Goal: Information Seeking & Learning: Learn about a topic

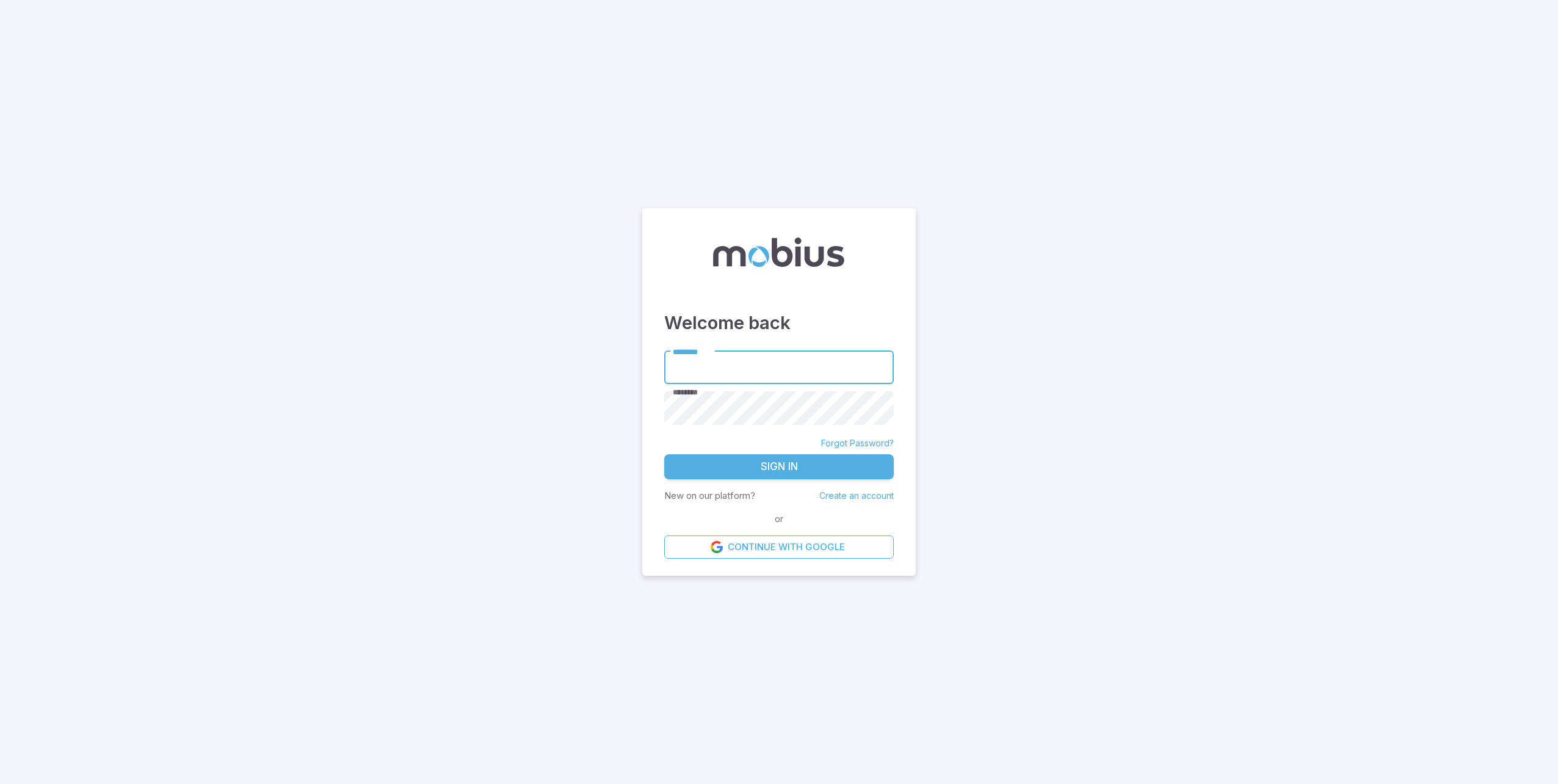
type input "**********"
click at [743, 462] on button "Sign In" at bounding box center [779, 467] width 230 height 26
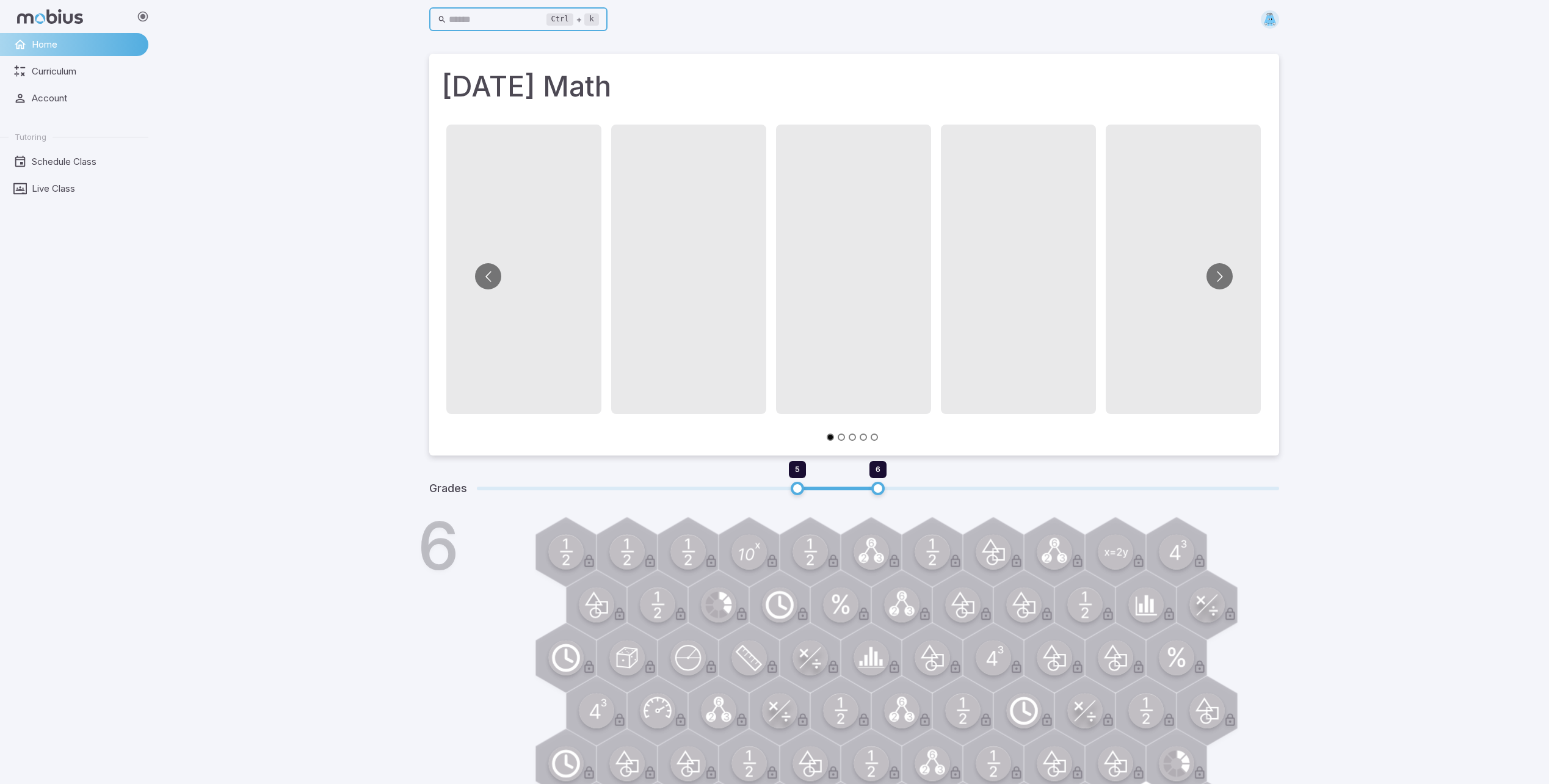
click at [497, 21] on input "text" at bounding box center [498, 19] width 98 height 23
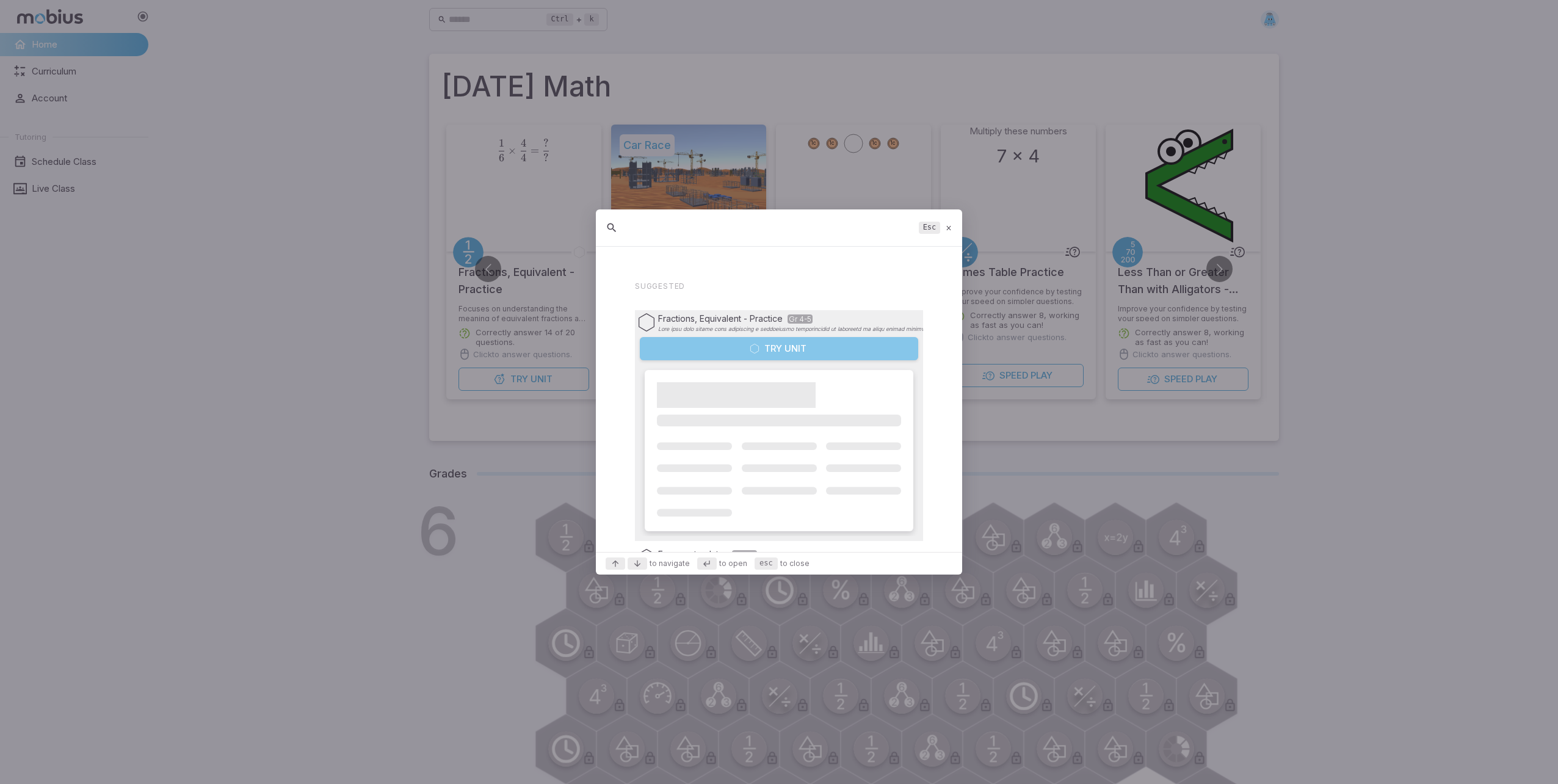
click at [804, 345] on button "Try Unit" at bounding box center [779, 349] width 278 height 23
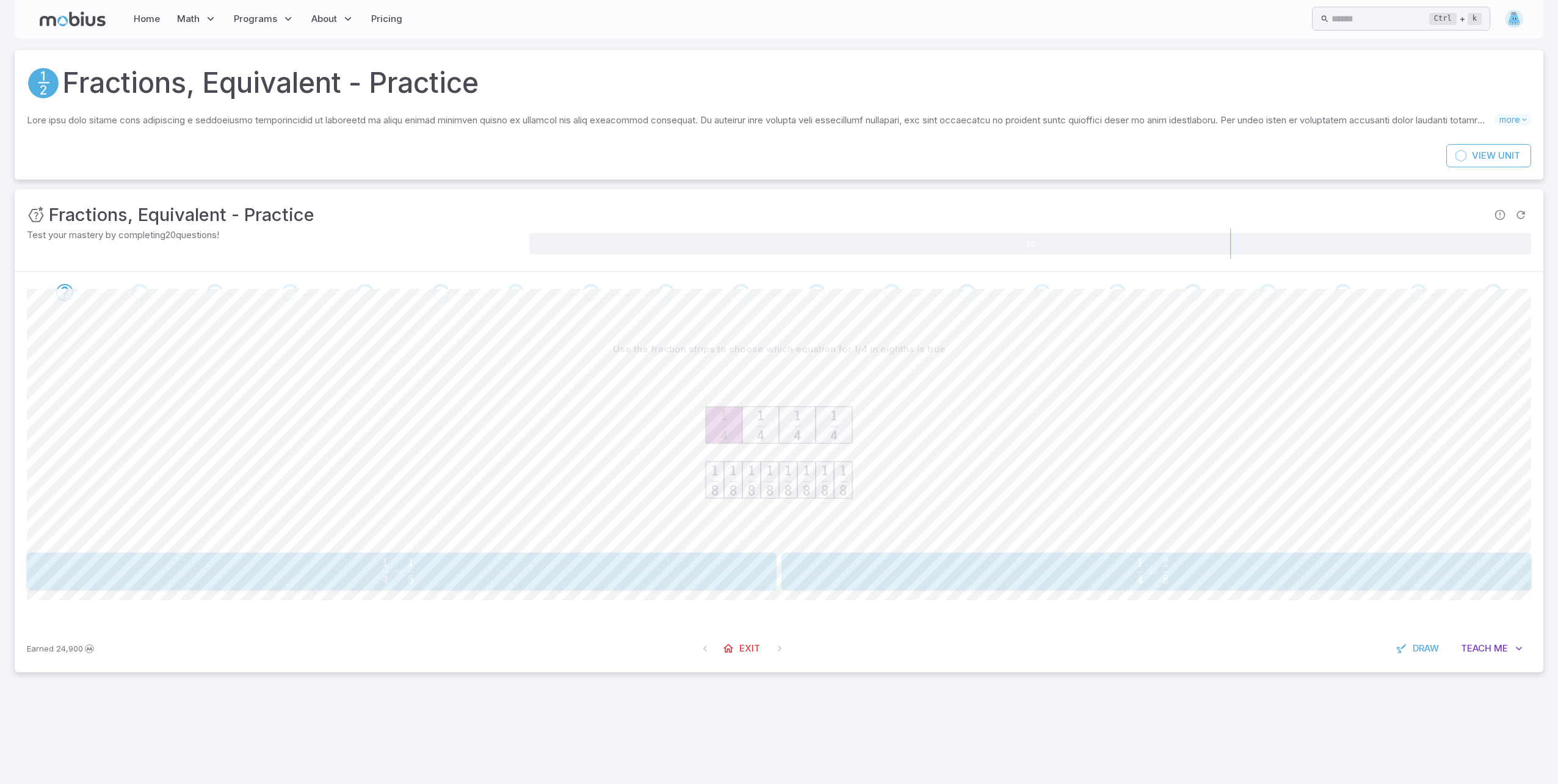
click at [1078, 557] on button "1 4 = 2 8 \frac{1}{4} = \frac{2}{8} 4 1 ​ = 8 2 ​" at bounding box center [1156, 571] width 750 height 38
click at [674, 560] on span "2 1 ​ = 6 3 ​" at bounding box center [398, 570] width 690 height 24
click at [911, 549] on div "Use the fraction strips to put 1/3 and 1/6 into increasing order 1 3 , 1 6 \fra…" at bounding box center [779, 464] width 1504 height 253
click at [911, 562] on span "6 1 ​ , 3 1 ​" at bounding box center [1149, 570] width 696 height 24
click at [1279, 568] on span ">" at bounding box center [1276, 570] width 9 height 14
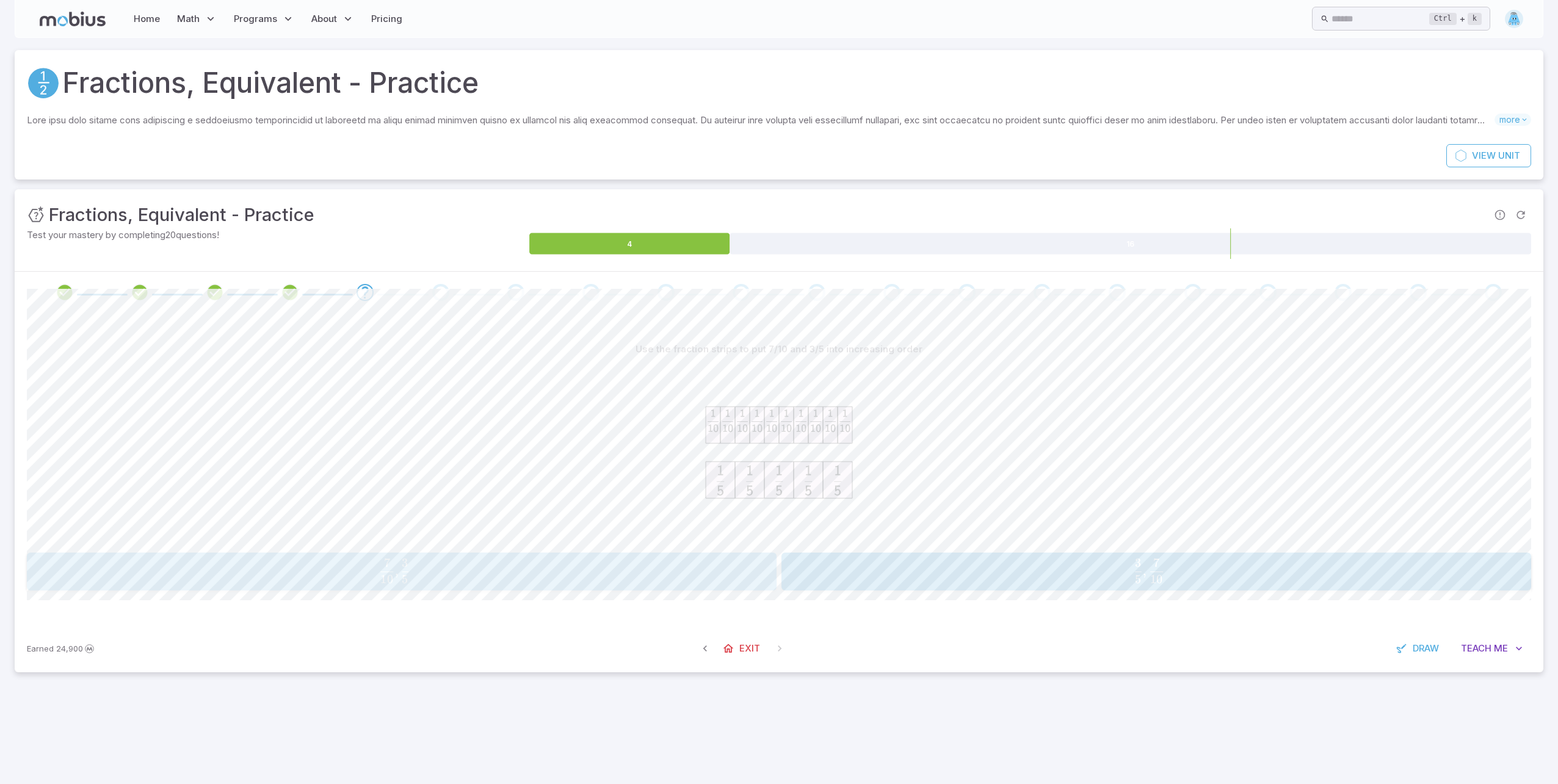
click at [576, 569] on span "10 7 ​ , 5 3 ​" at bounding box center [394, 570] width 696 height 24
drag, startPoint x: 1144, startPoint y: 373, endPoint x: 1134, endPoint y: 284, distance: 89.6
click at [714, 566] on span "4 2 ​ = 8 4 ​" at bounding box center [394, 570] width 696 height 24
drag, startPoint x: 605, startPoint y: 552, endPoint x: 600, endPoint y: 573, distance: 21.6
click at [605, 553] on div "Use the fraction strips to put 9/10 and 4/5 into increasing order 4 5 , 9 10 \f…" at bounding box center [779, 464] width 1504 height 253
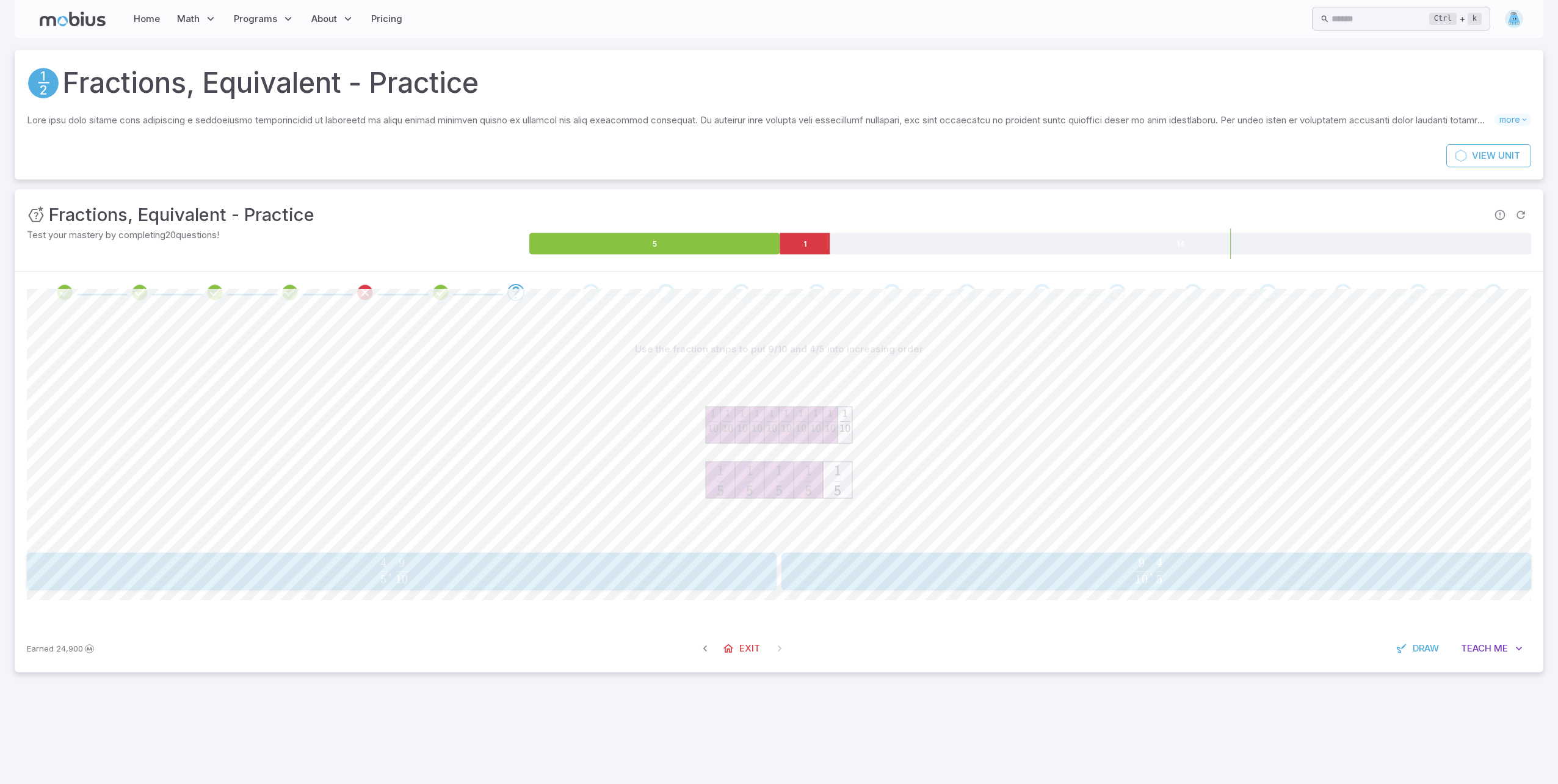
click at [600, 575] on span "5 4 ​ , 10 9 ​" at bounding box center [394, 570] width 696 height 24
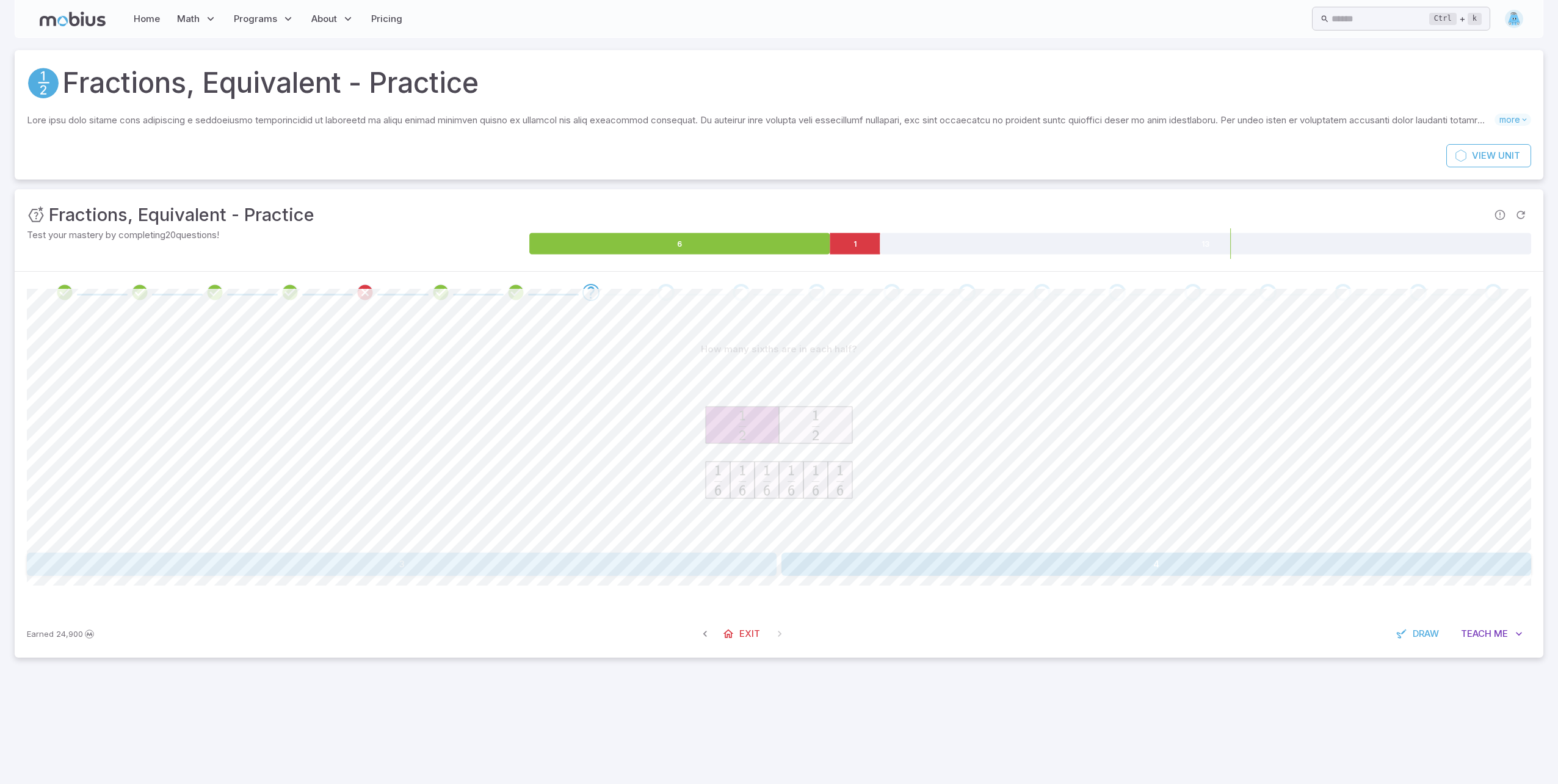
click at [672, 556] on button "3" at bounding box center [402, 564] width 750 height 23
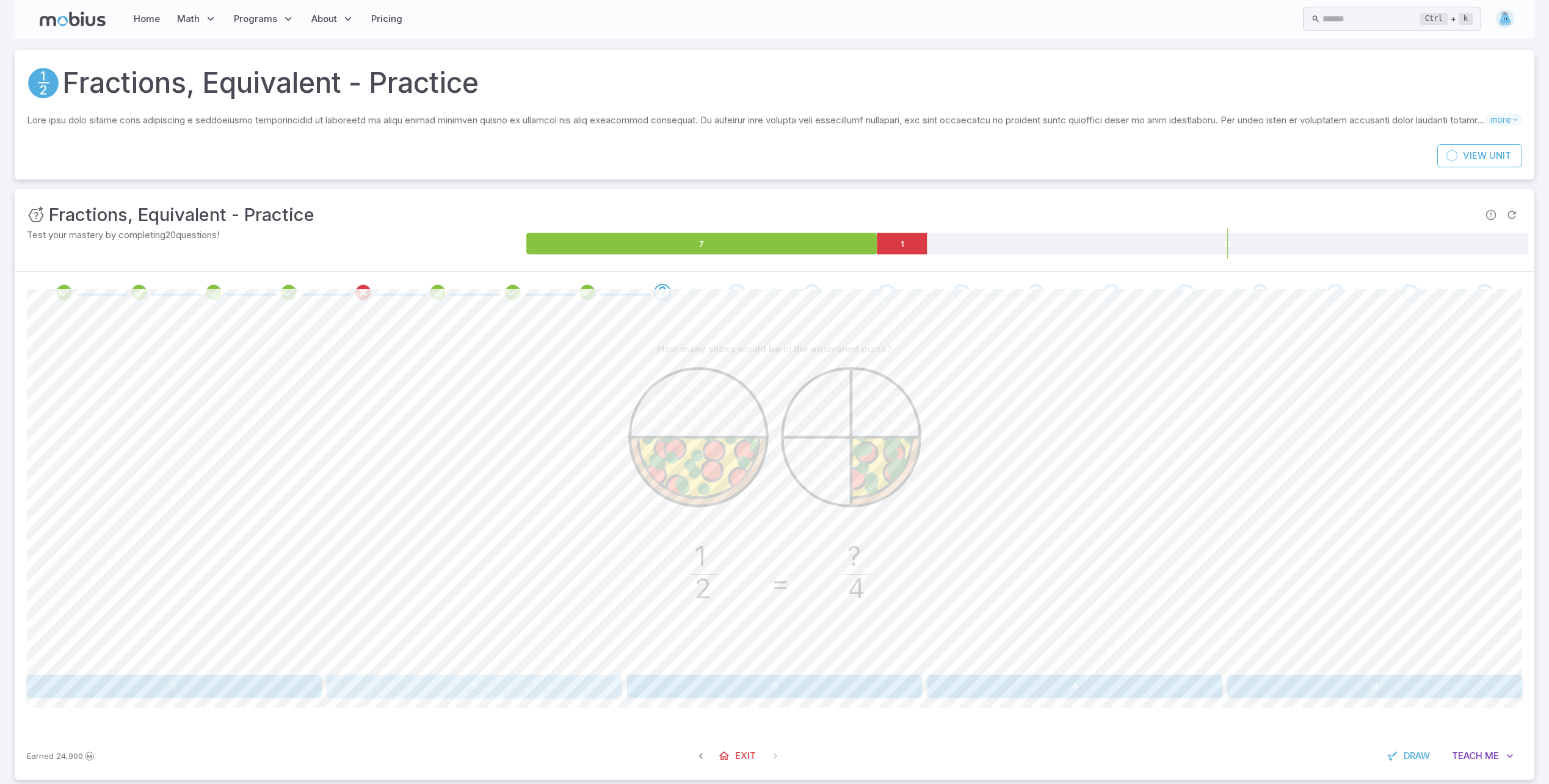
click at [526, 690] on button "3" at bounding box center [474, 686] width 295 height 23
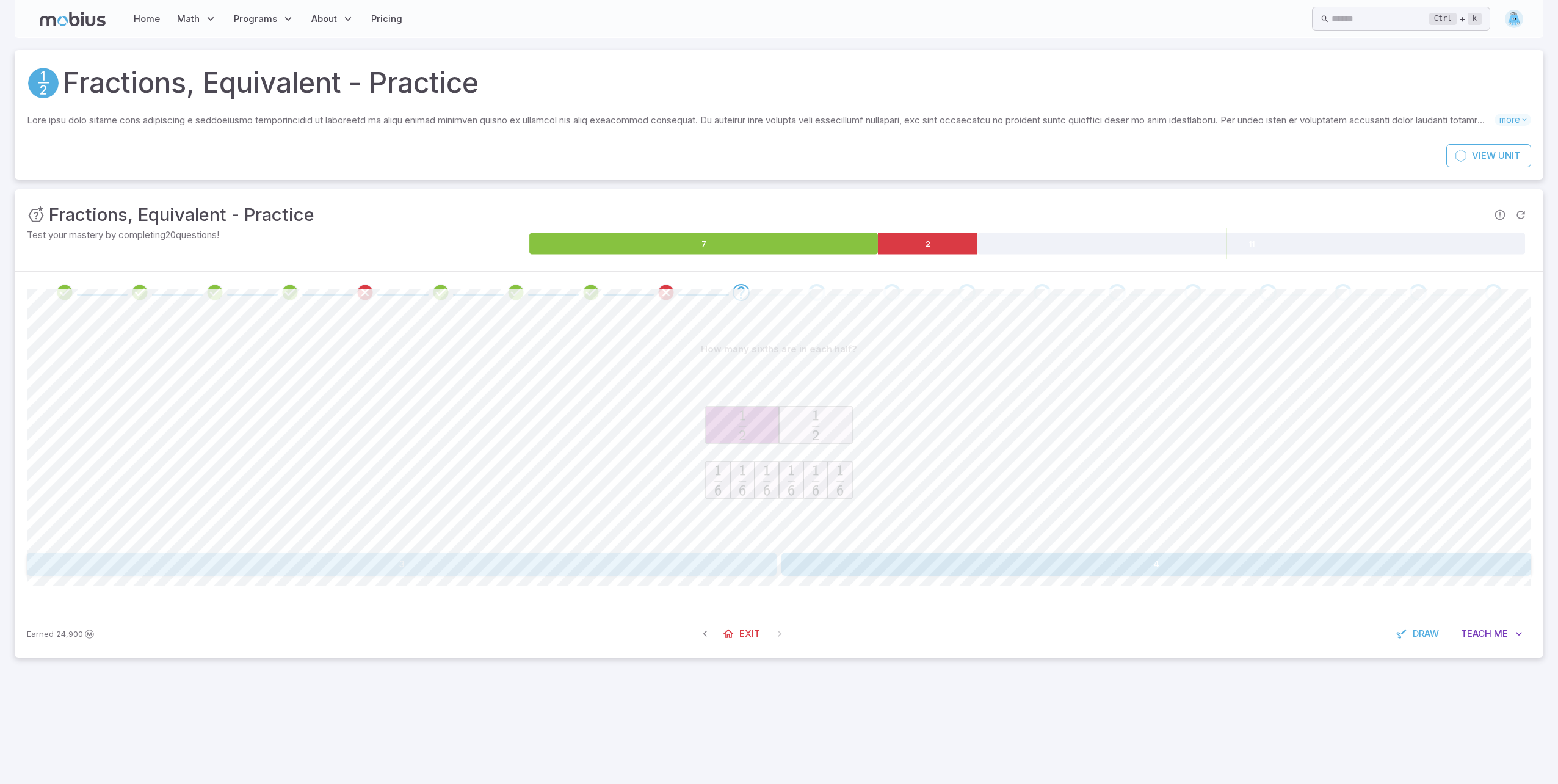
drag, startPoint x: 436, startPoint y: 574, endPoint x: 445, endPoint y: 614, distance: 41.0
click at [436, 576] on button "3" at bounding box center [402, 564] width 750 height 23
click at [510, 566] on button "3" at bounding box center [402, 564] width 750 height 23
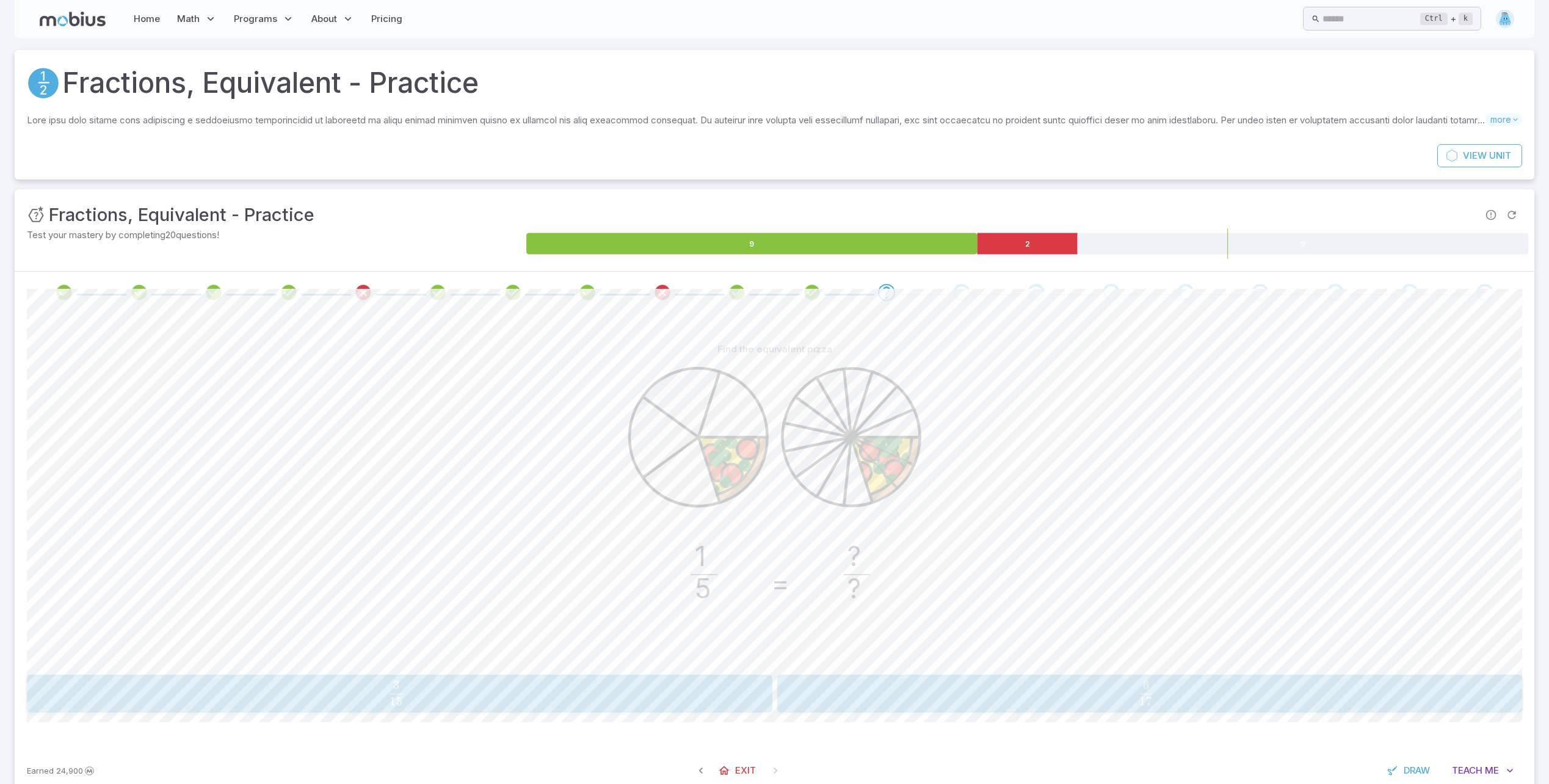
click at [613, 681] on span "15 3 ​" at bounding box center [396, 692] width 685 height 24
click at [818, 695] on span "15 3 ​" at bounding box center [1142, 692] width 692 height 24
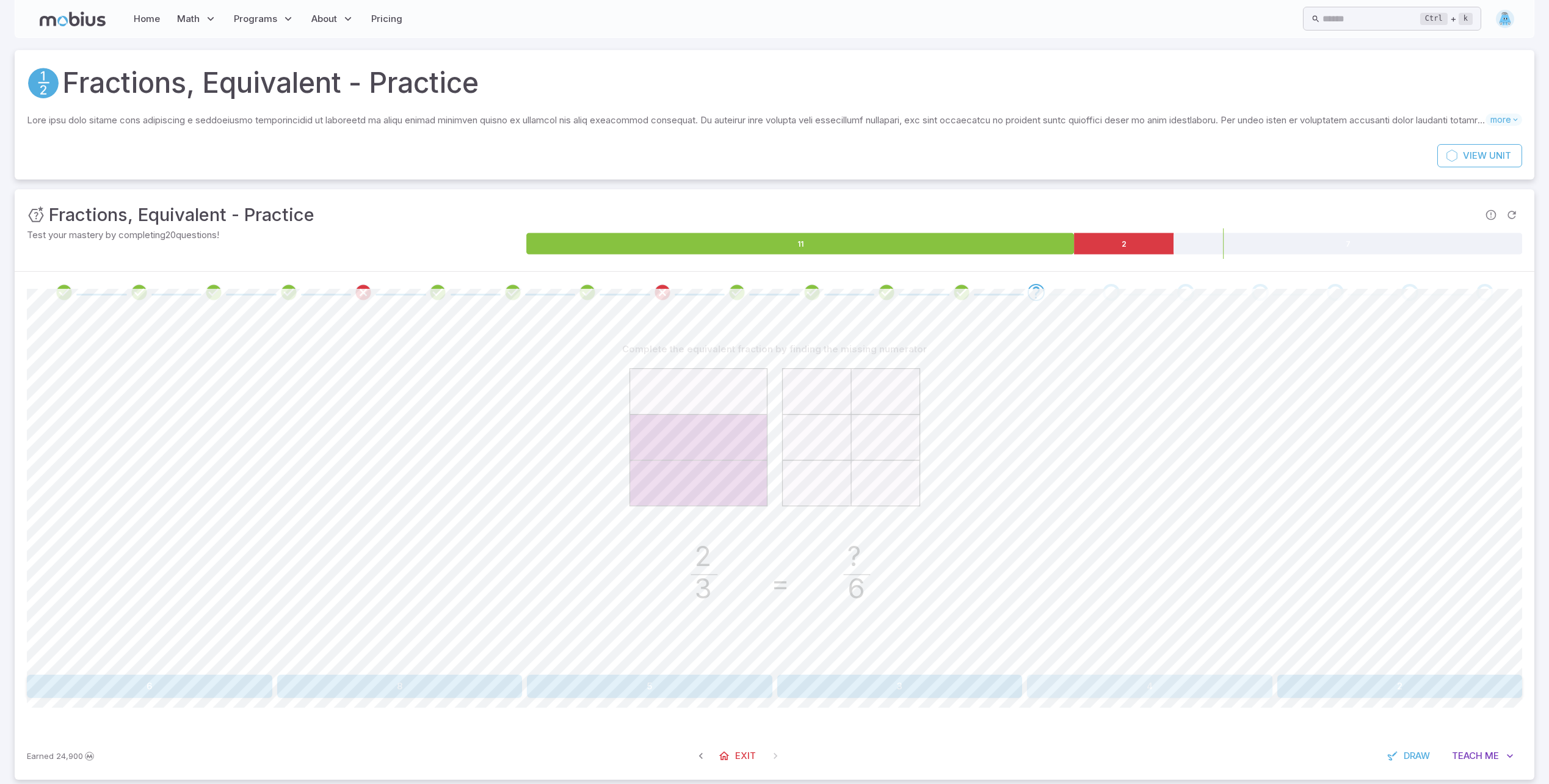
click at [1138, 680] on button "4" at bounding box center [1150, 686] width 246 height 23
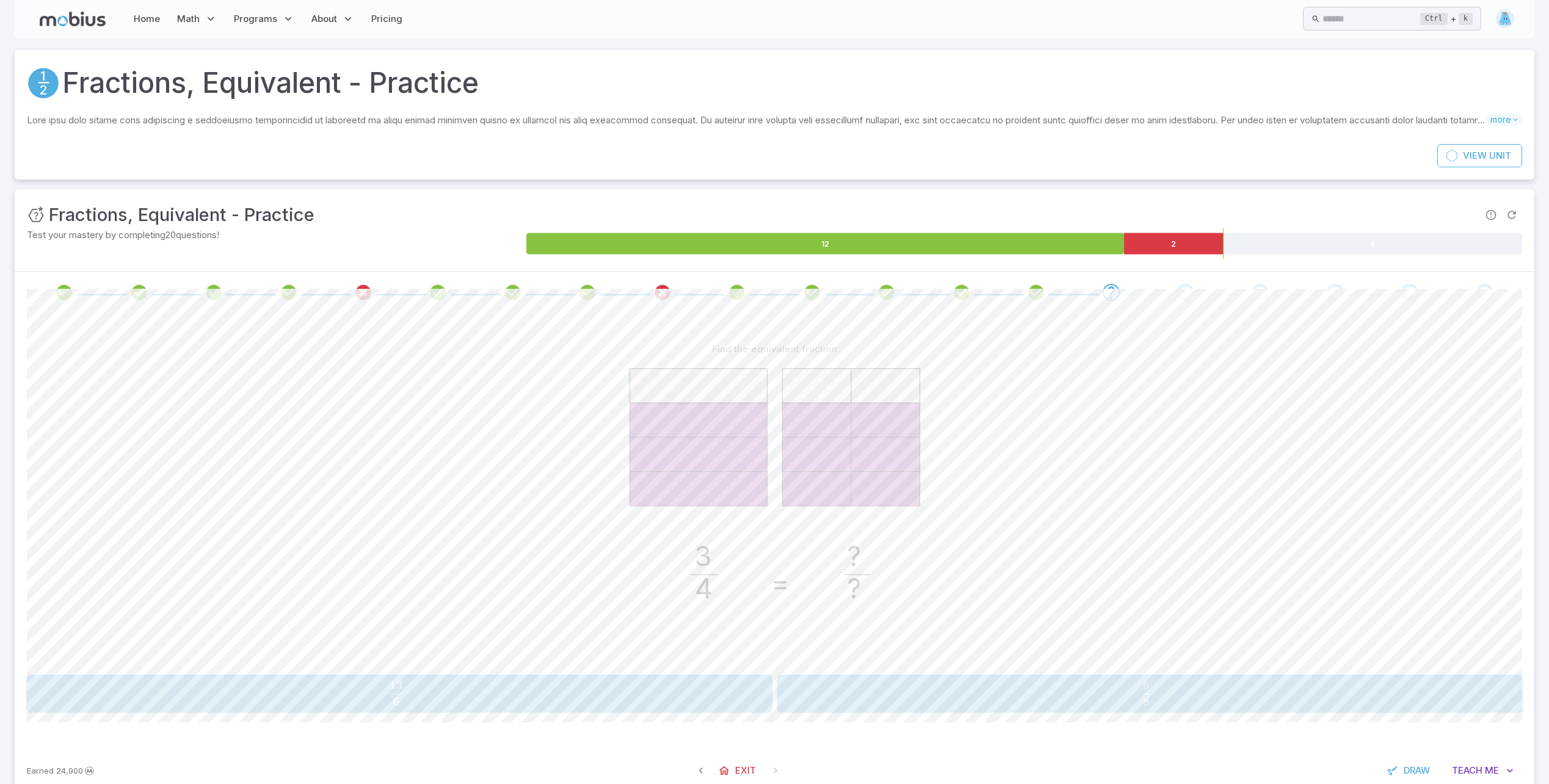
drag, startPoint x: 1036, startPoint y: 689, endPoint x: 1057, endPoint y: 688, distance: 21.0
click at [1057, 688] on span "8 6 ​" at bounding box center [1146, 692] width 685 height 24
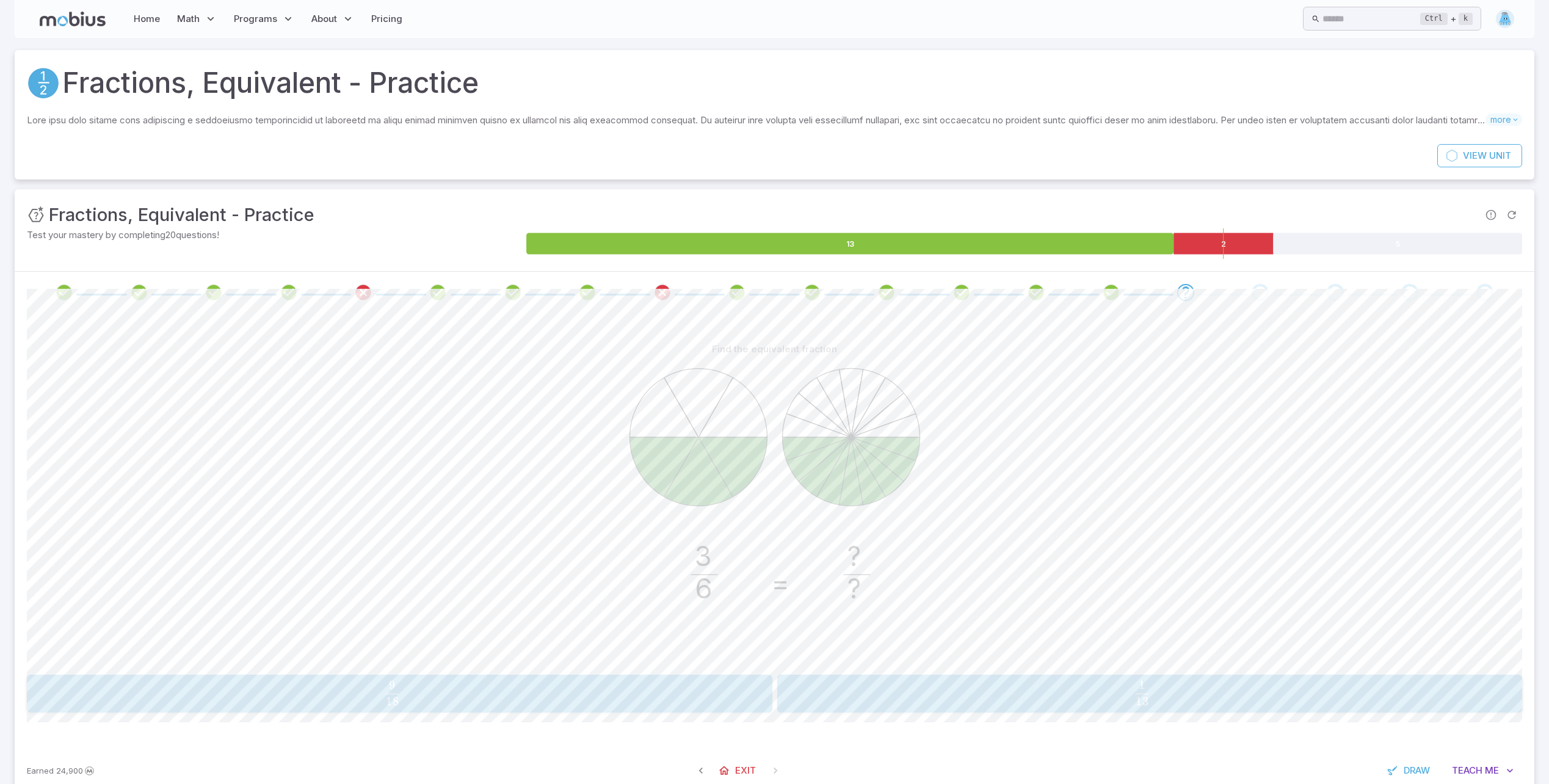
drag, startPoint x: 764, startPoint y: 691, endPoint x: 842, endPoint y: 744, distance: 94.3
click at [842, 744] on div "Find the equivalent fraction 3 6 = ? ? 9 18 \frac{9}{18} 18 9 ​ 1 13 \frac{1}{1…" at bounding box center [774, 530] width 1495 height 433
drag, startPoint x: 718, startPoint y: 685, endPoint x: 870, endPoint y: 768, distance: 173.2
click at [870, 768] on div "Unit Mastery : Fractions, Equivalent - Practice Test your mastery by completing…" at bounding box center [774, 491] width 1519 height 605
click at [469, 692] on span "18 9 ​" at bounding box center [392, 692] width 692 height 24
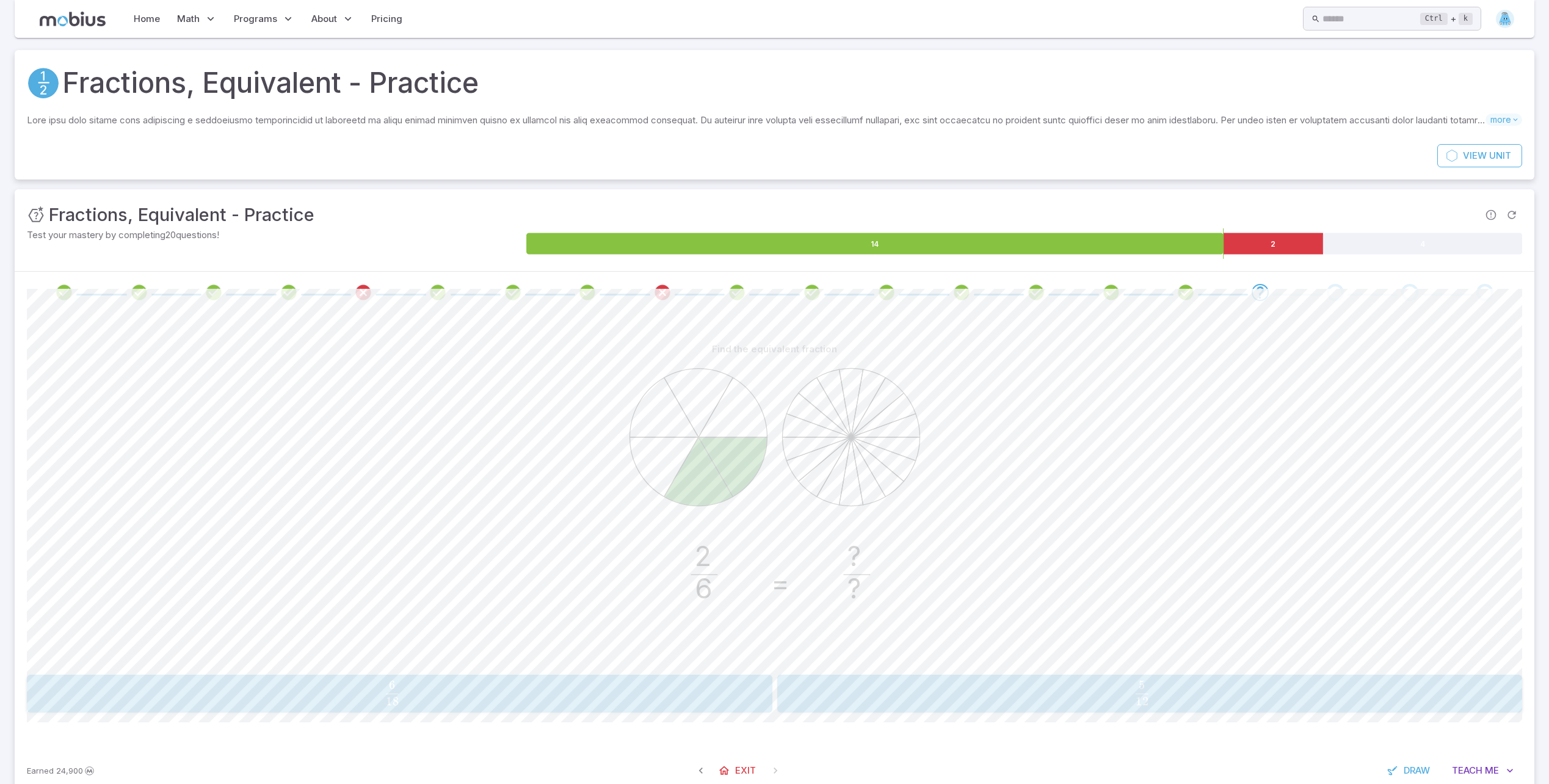
scroll to position [20, 0]
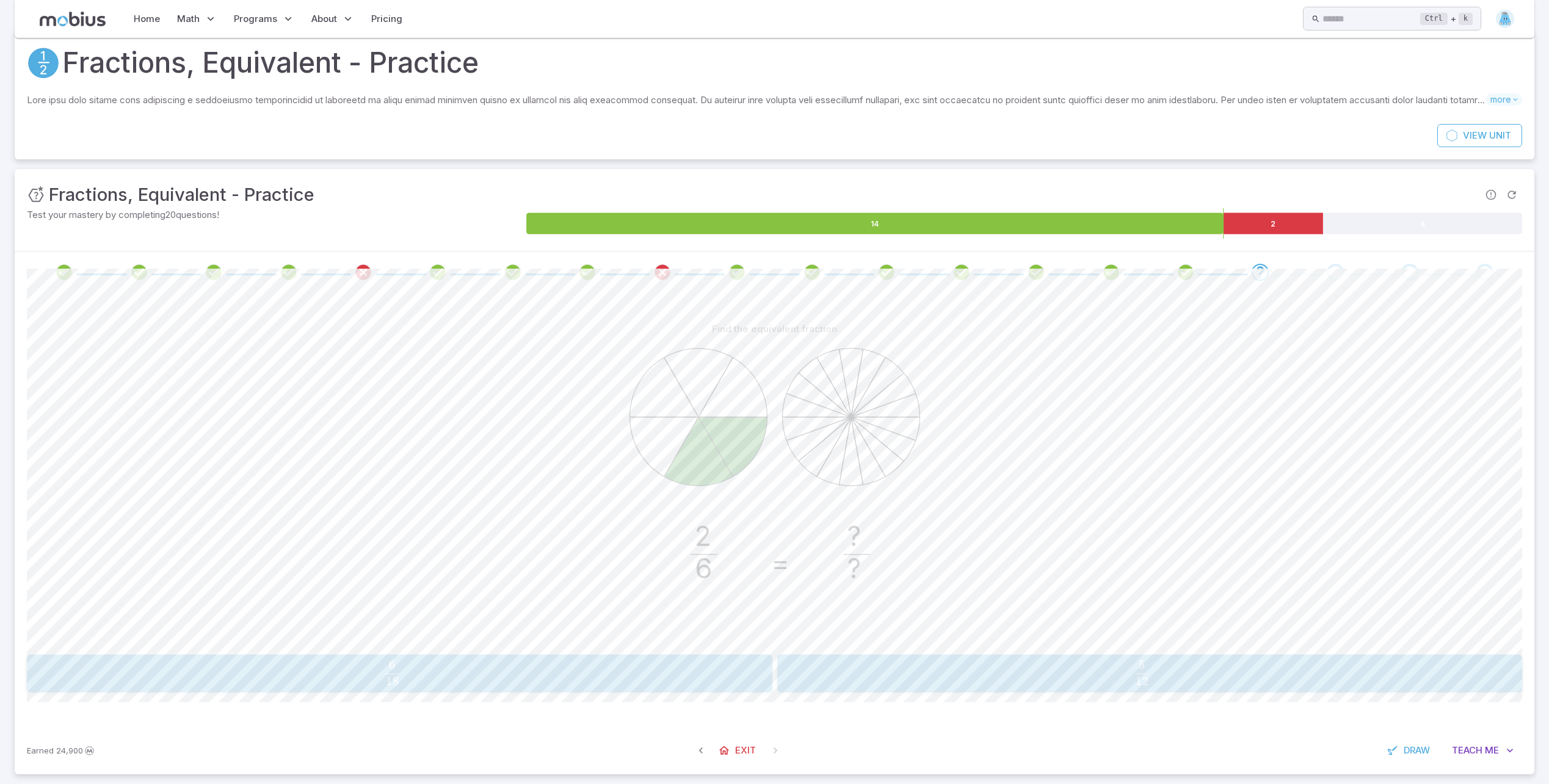
click at [848, 486] on icon at bounding box center [850, 451] width 23 height 69
click at [855, 454] on icon at bounding box center [850, 451] width 23 height 69
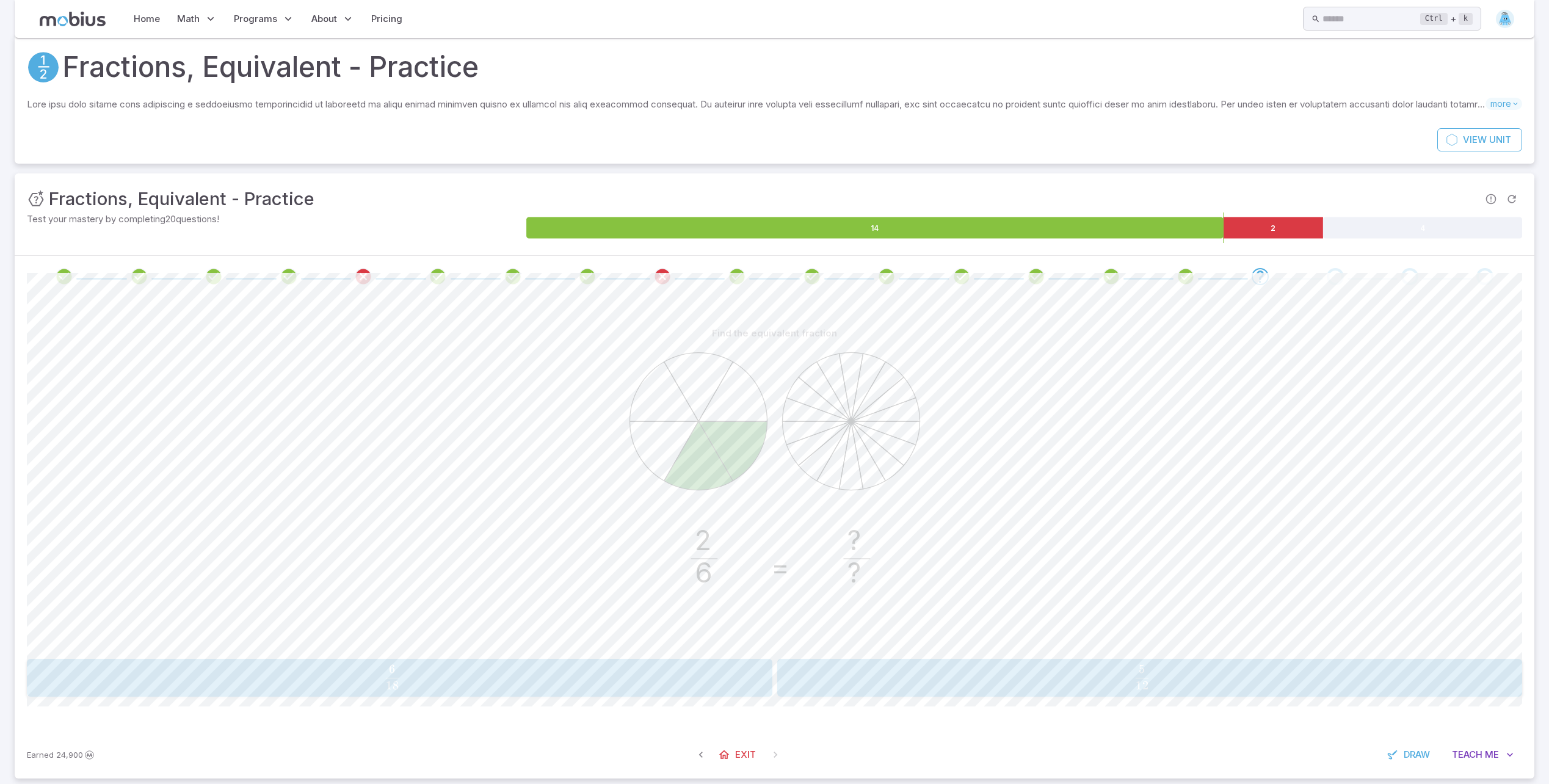
scroll to position [32, 0]
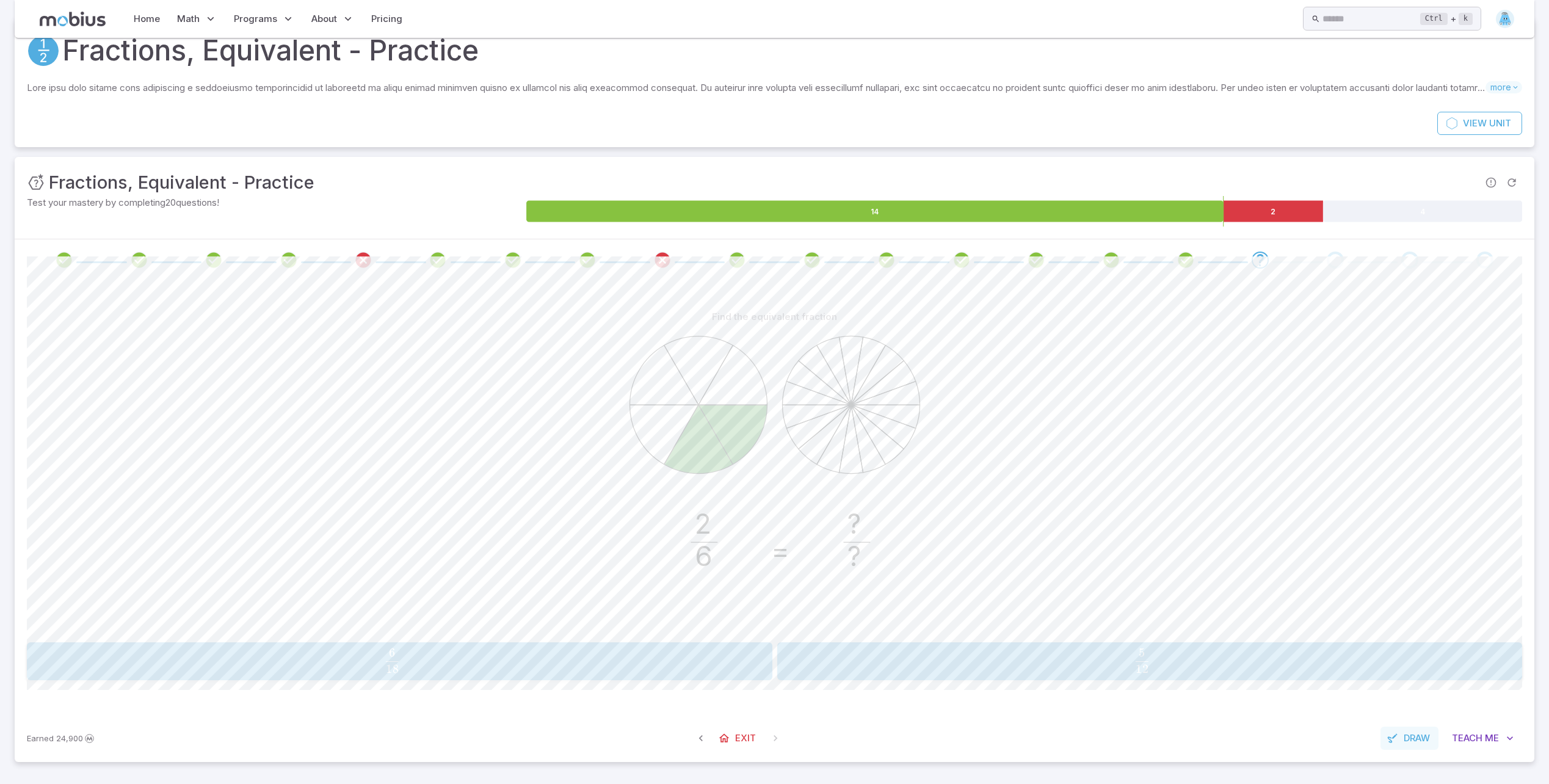
click at [1403, 738] on span "Draw" at bounding box center [1416, 738] width 26 height 13
click at [899, 282] on icon at bounding box center [895, 281] width 12 height 12
click at [848, 276] on icon at bounding box center [841, 281] width 12 height 12
click at [758, 275] on icon at bounding box center [761, 281] width 12 height 12
click at [893, 282] on icon at bounding box center [895, 280] width 8 height 8
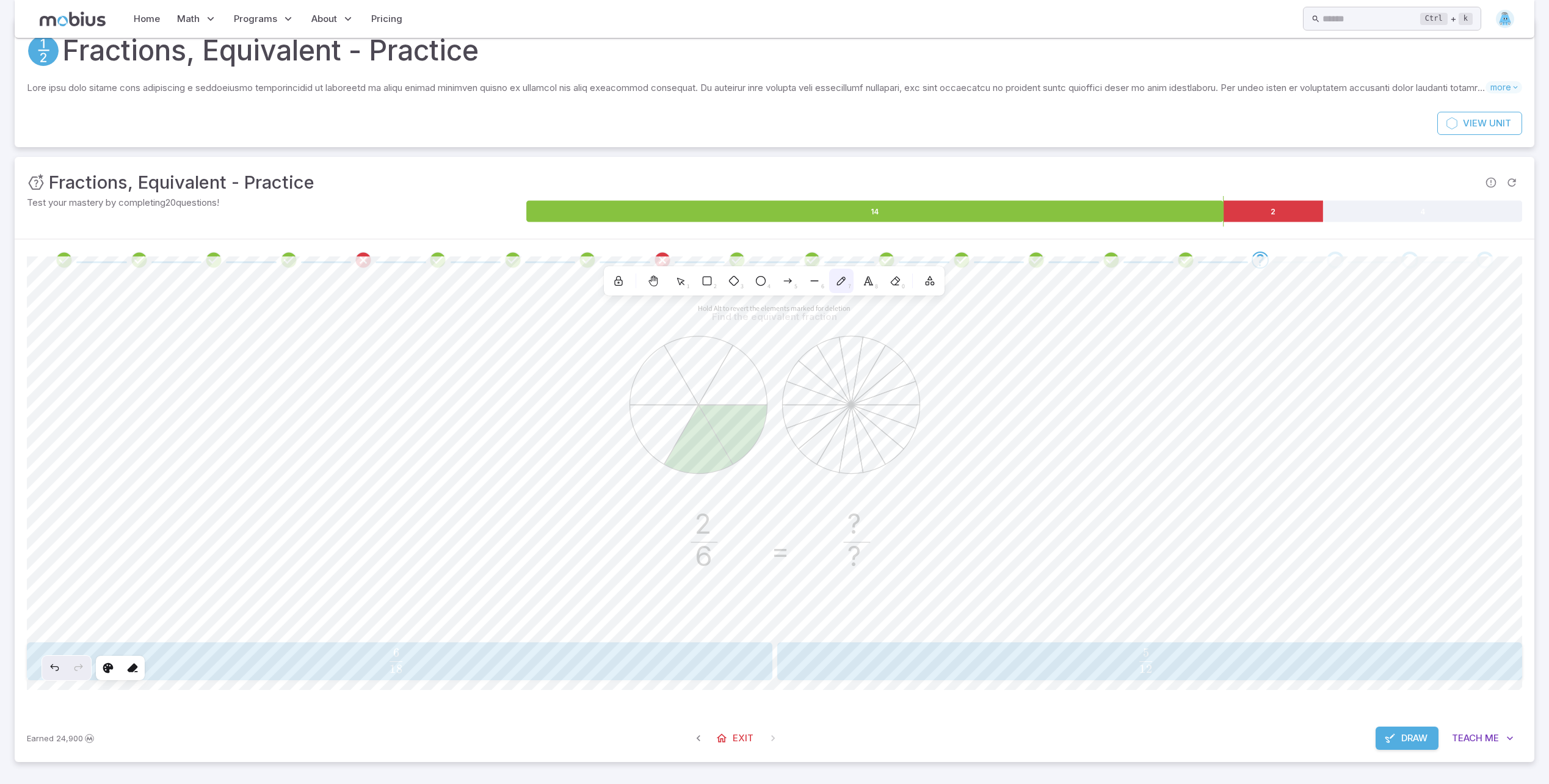
click at [846, 277] on icon at bounding box center [841, 281] width 12 height 12
click at [846, 278] on icon at bounding box center [841, 281] width 12 height 12
click at [926, 280] on icon "button" at bounding box center [930, 281] width 12 height 12
click at [926, 280] on icon "button" at bounding box center [930, 281] width 12 height 12
click at [891, 275] on icon at bounding box center [895, 281] width 12 height 12
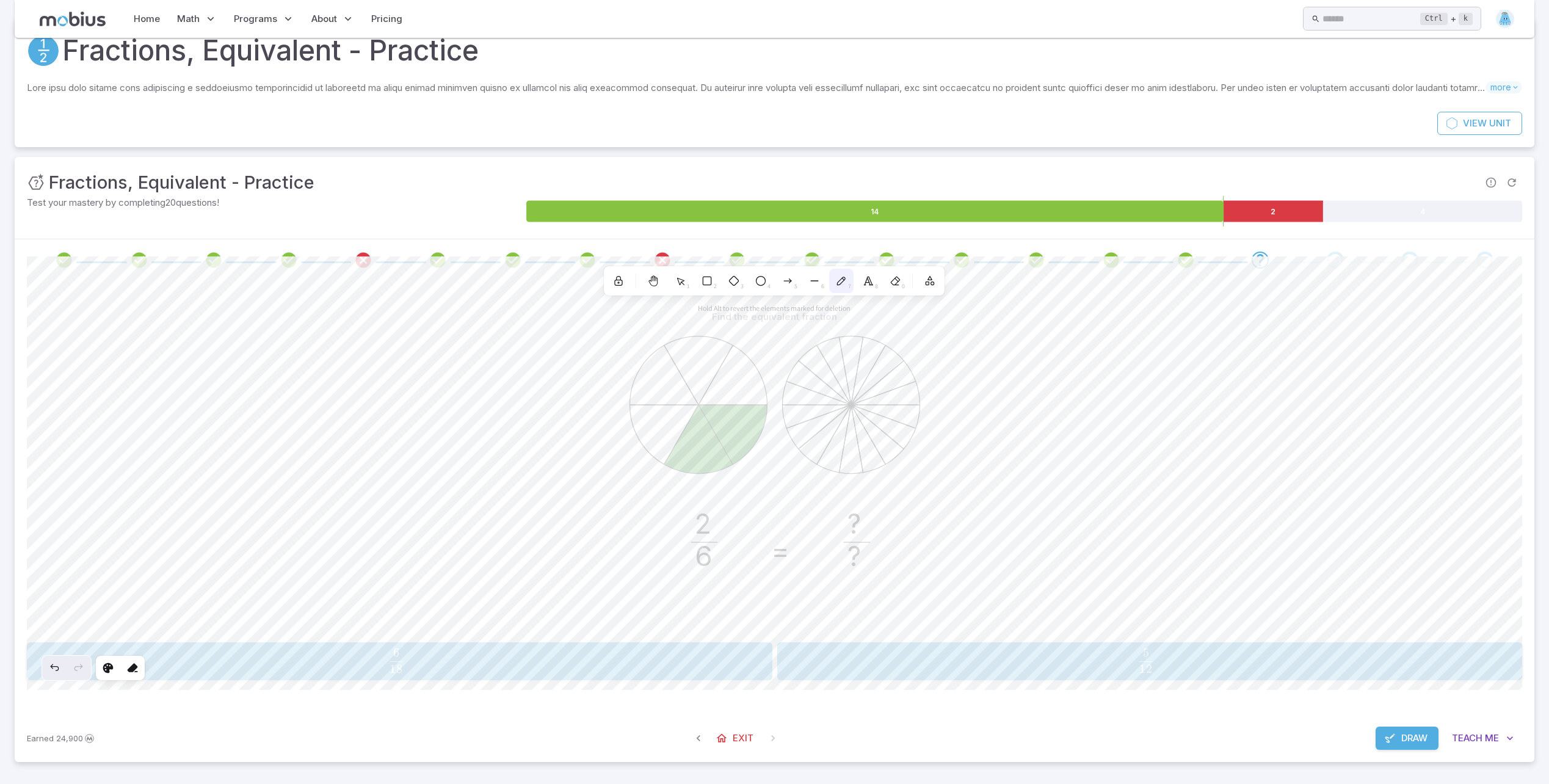
click at [840, 283] on icon at bounding box center [841, 281] width 8 height 8
click at [1400, 747] on button "Draw" at bounding box center [1407, 738] width 63 height 23
click at [592, 671] on span "18 6 ​" at bounding box center [397, 660] width 681 height 24
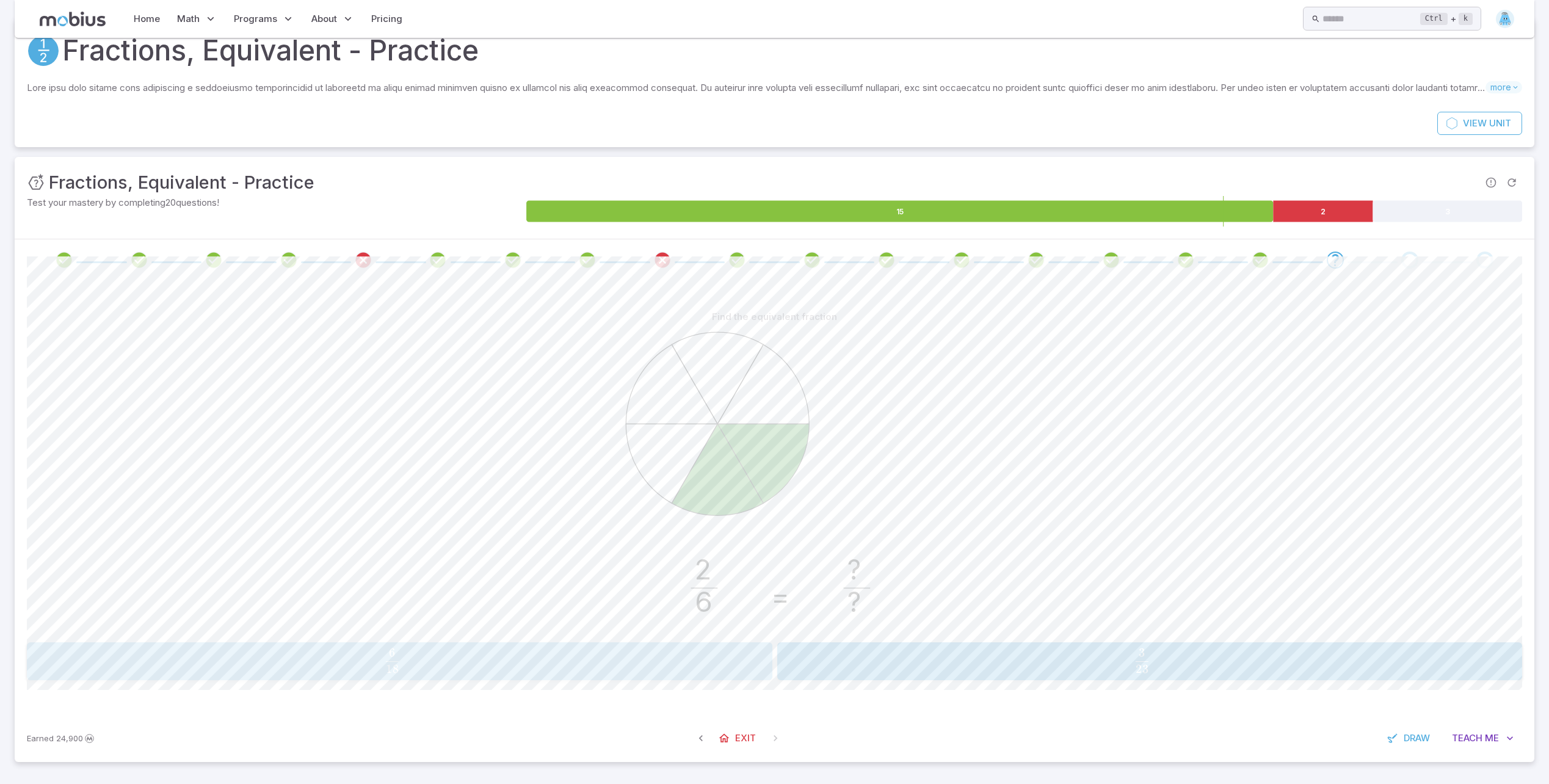
click at [697, 659] on span "18 6 ​" at bounding box center [392, 660] width 692 height 24
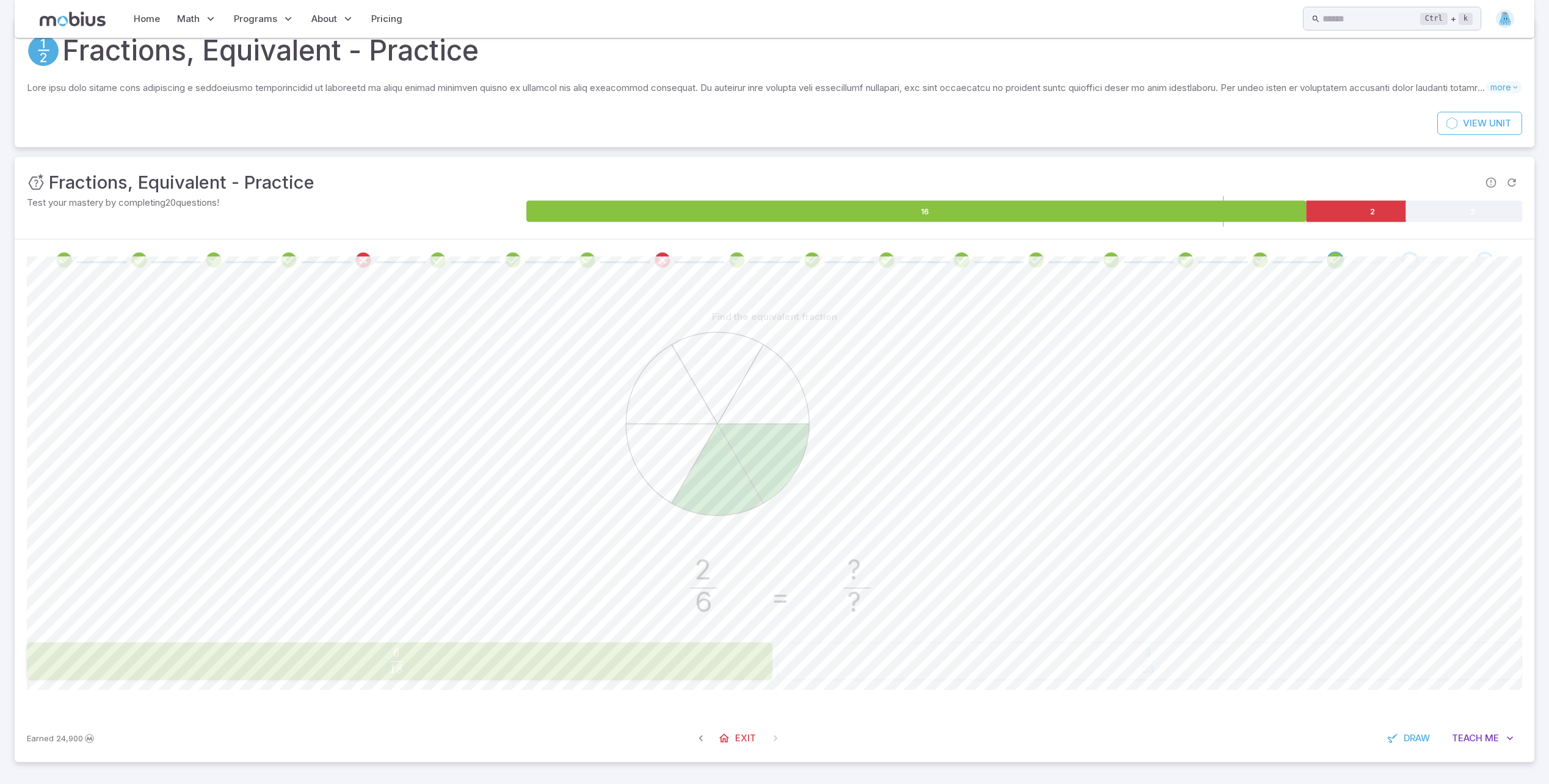
scroll to position [0, 0]
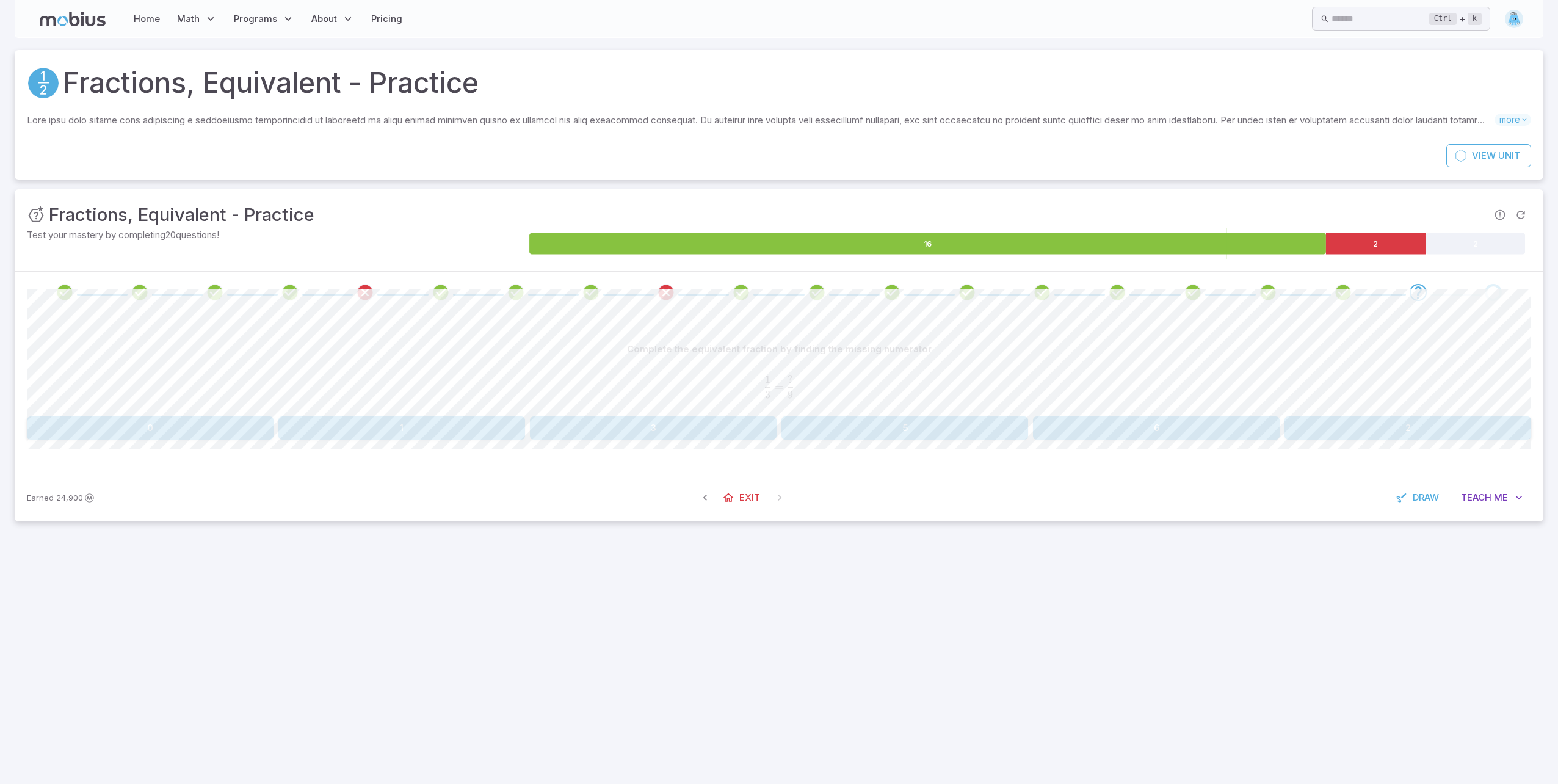
click at [719, 419] on button "3" at bounding box center [653, 428] width 246 height 23
click at [188, 420] on button "4" at bounding box center [150, 428] width 246 height 23
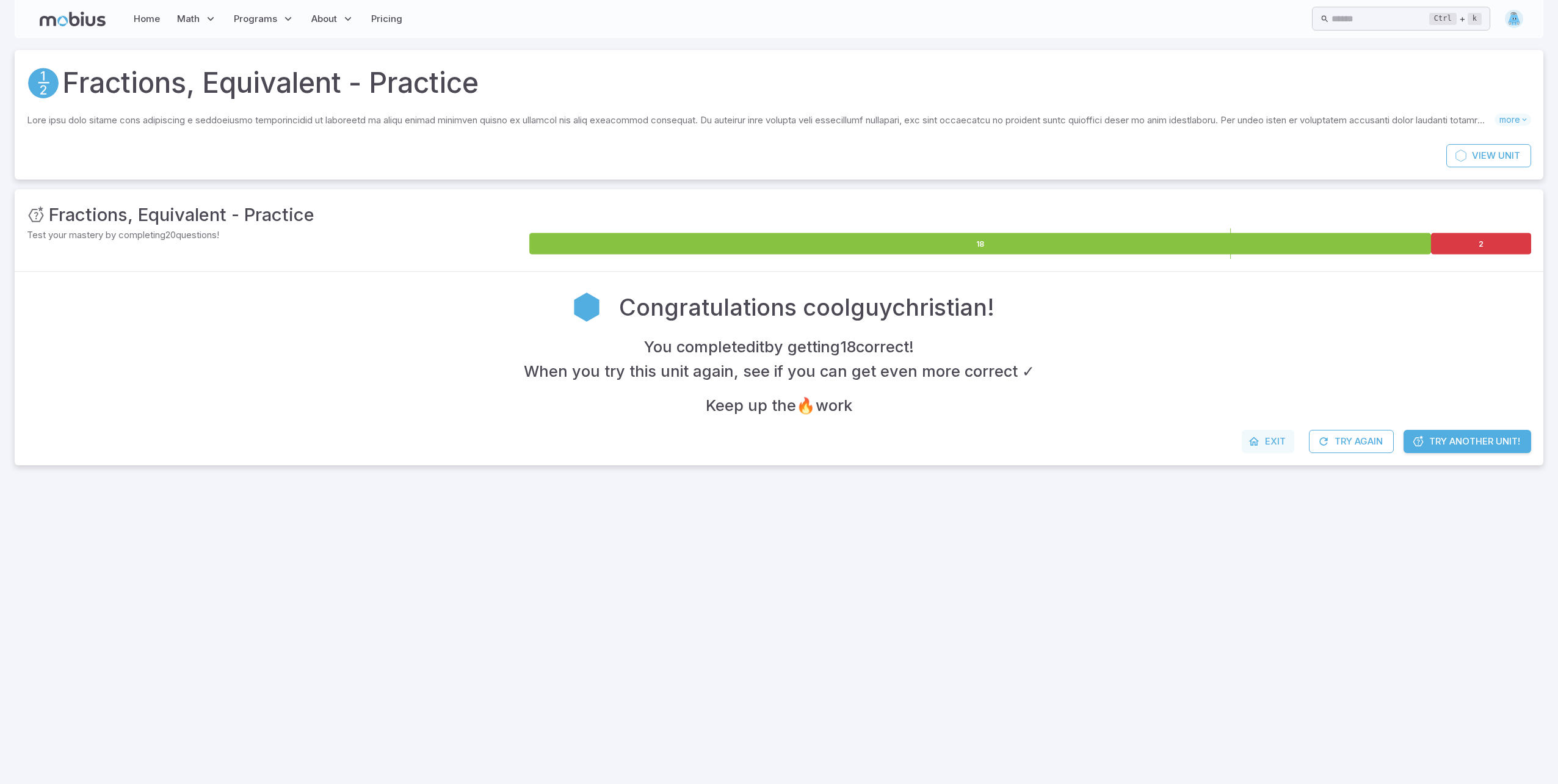
click at [1267, 447] on span "Exit" at bounding box center [1276, 441] width 21 height 13
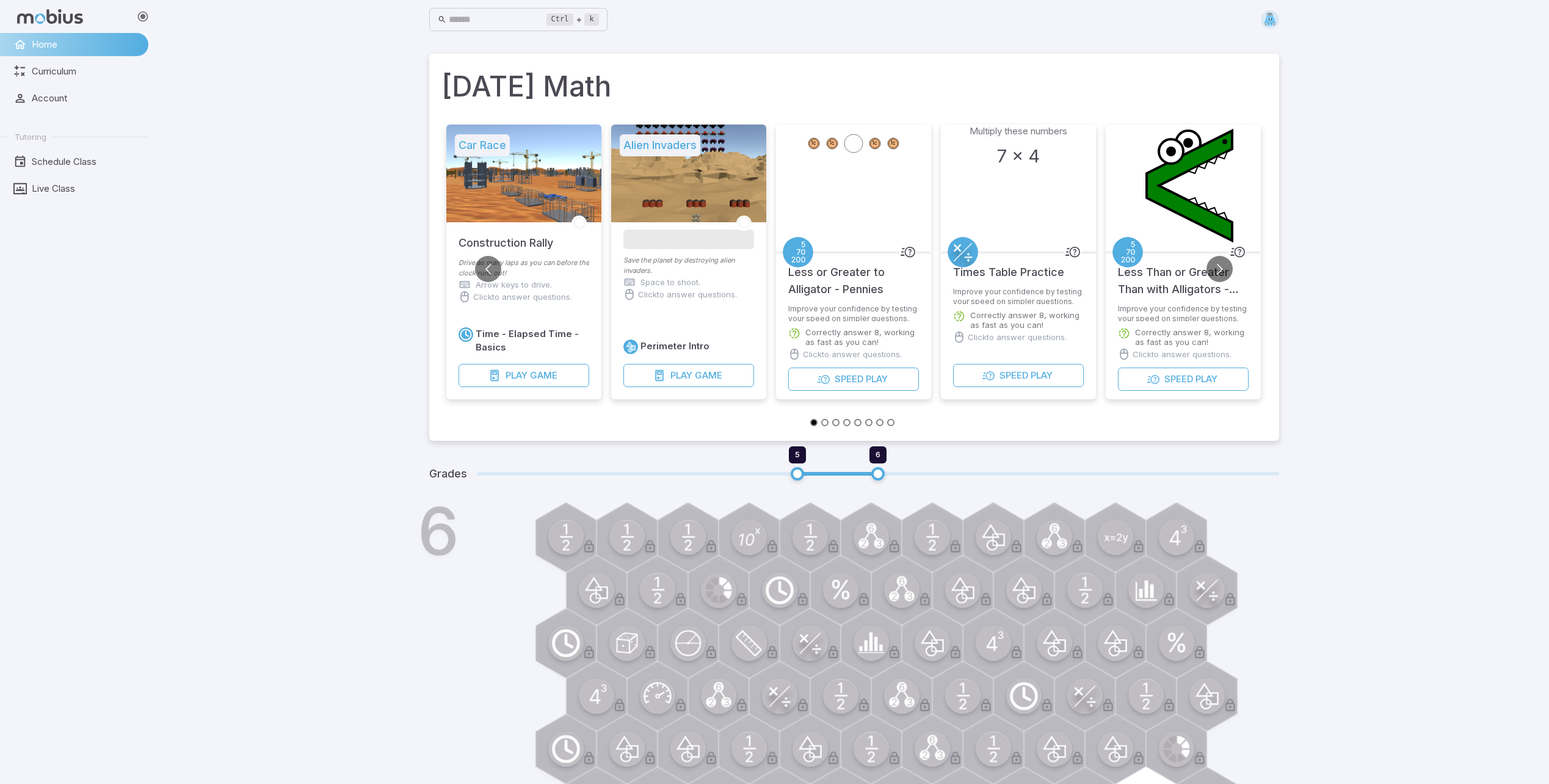
drag, startPoint x: 1189, startPoint y: 445, endPoint x: 1124, endPoint y: 437, distance: 65.5
click at [1124, 437] on div "Car Race Construction Rally Drive as many laps as you can before the clock runs…" at bounding box center [854, 280] width 850 height 321
